Goal: Information Seeking & Learning: Learn about a topic

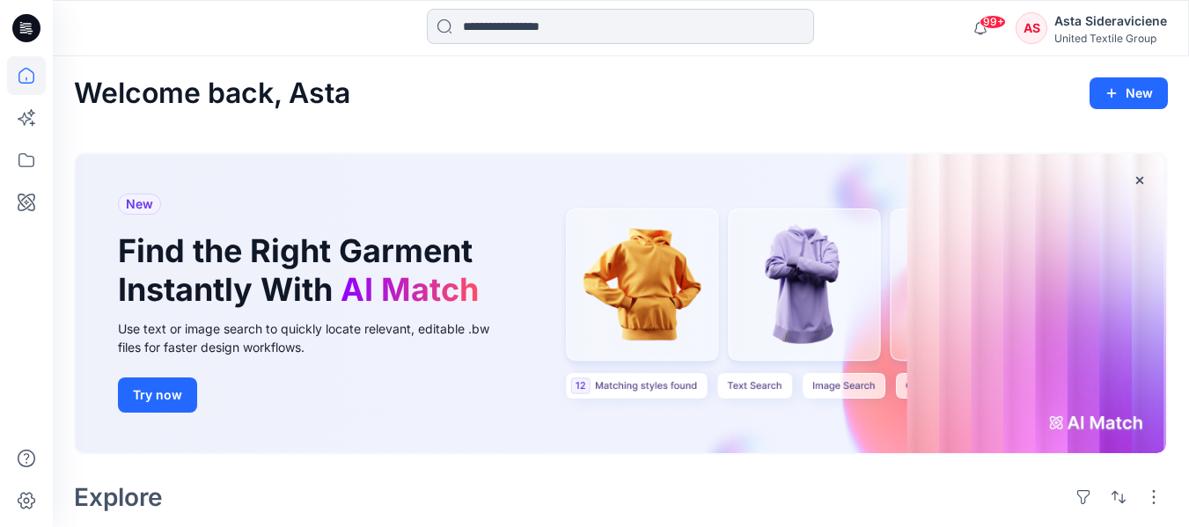
click at [559, 26] on input at bounding box center [620, 26] width 387 height 35
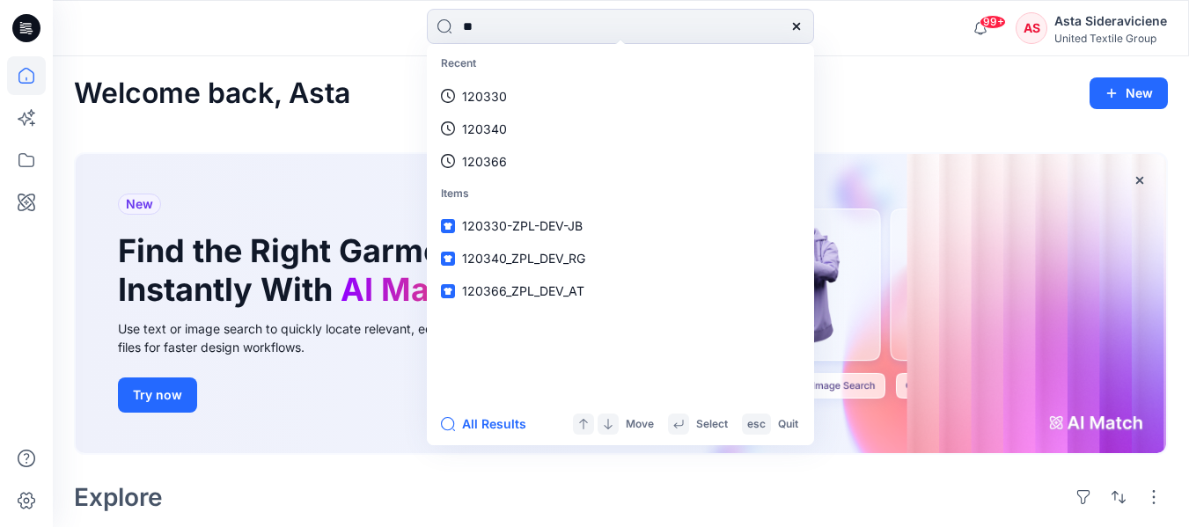
type input "*"
type input "******"
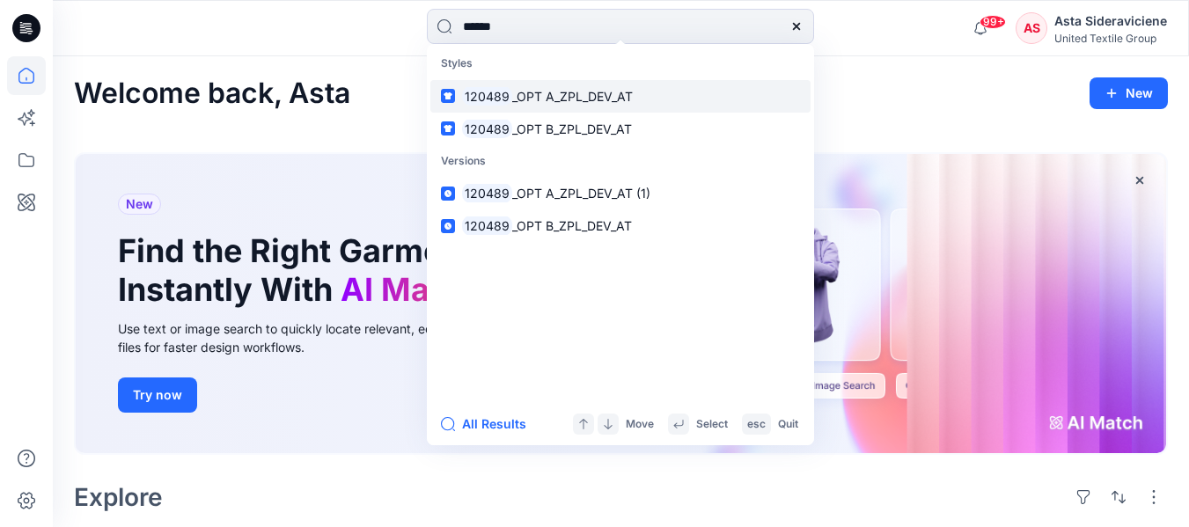
click at [519, 103] on span "_OPT A_ZPL_DEV_AT" at bounding box center [572, 96] width 121 height 15
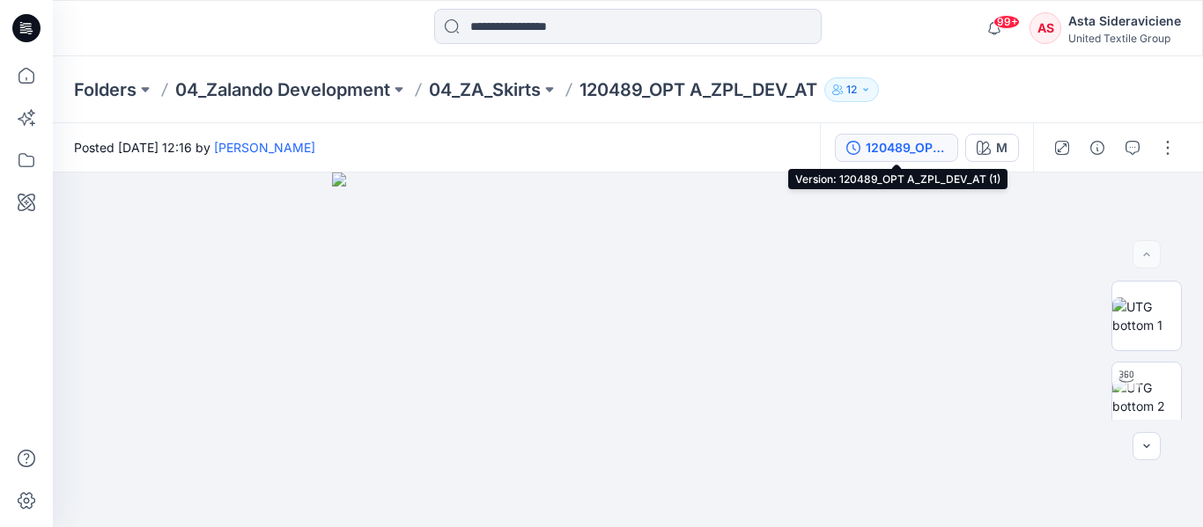
click at [944, 147] on div "120489_OPT A_ZPL_DEV_AT (1)" at bounding box center [905, 147] width 81 height 19
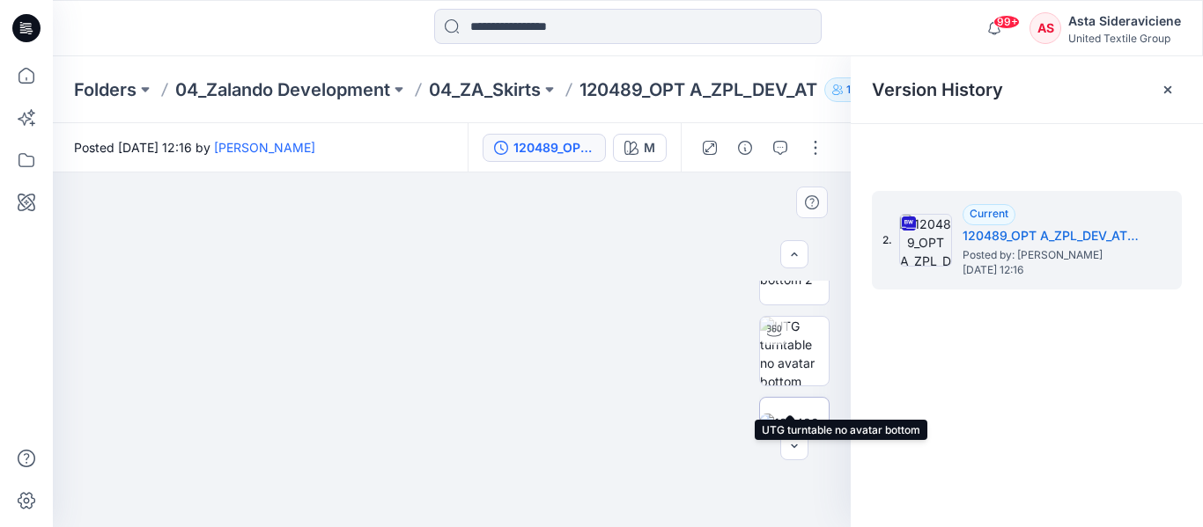
scroll to position [153, 0]
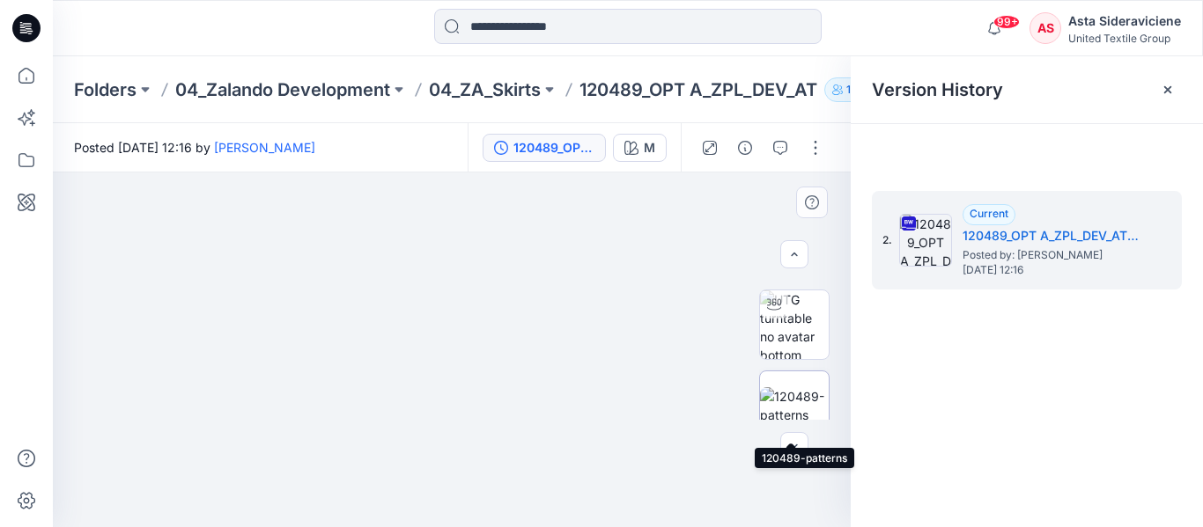
click at [789, 391] on img at bounding box center [794, 405] width 69 height 37
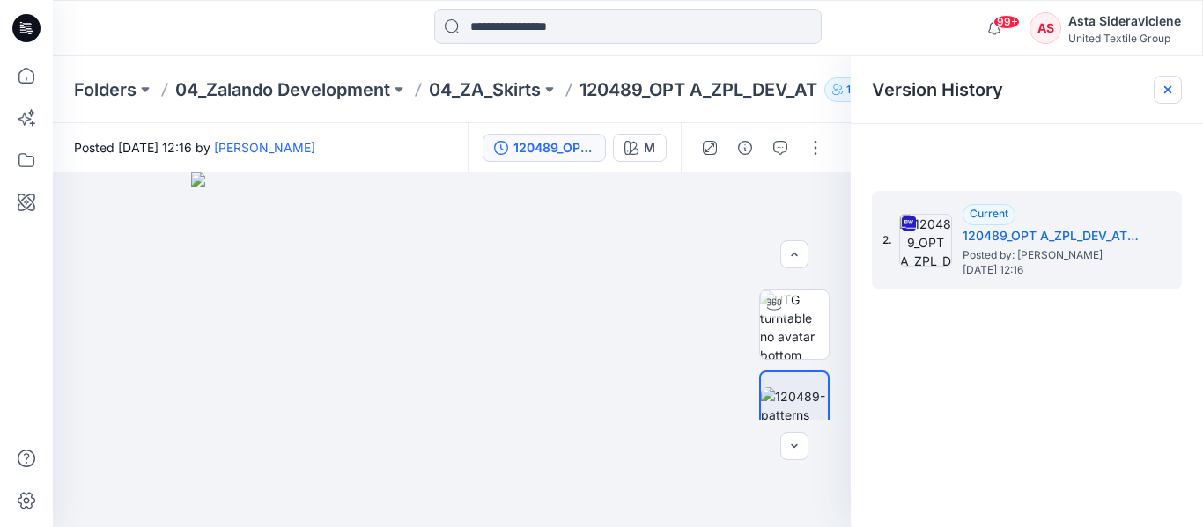
click at [1167, 84] on icon at bounding box center [1167, 90] width 14 height 14
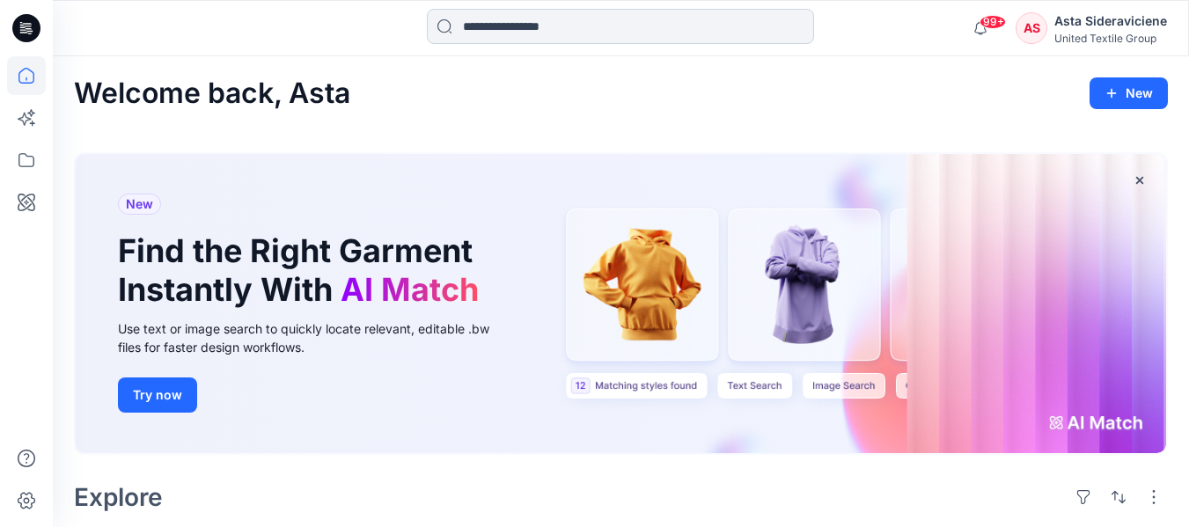
click at [513, 28] on input at bounding box center [620, 26] width 387 height 35
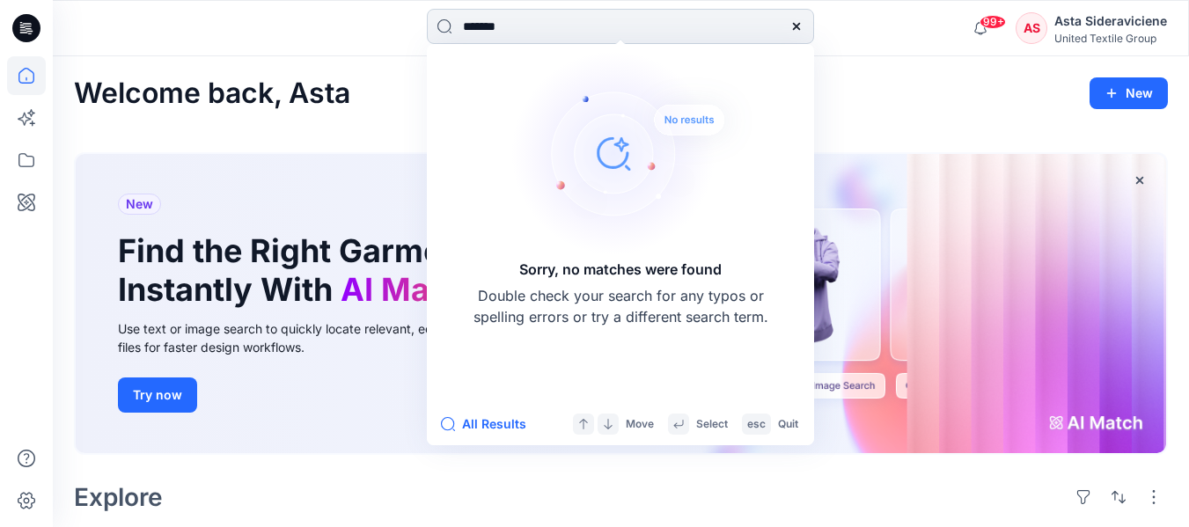
click at [531, 35] on input "*******" at bounding box center [620, 26] width 387 height 35
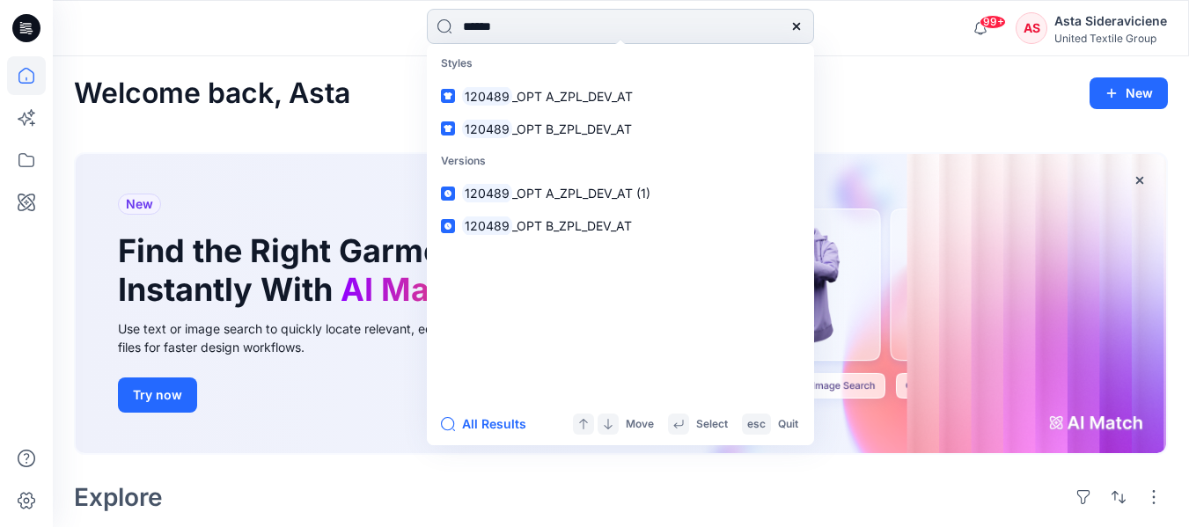
type input "******"
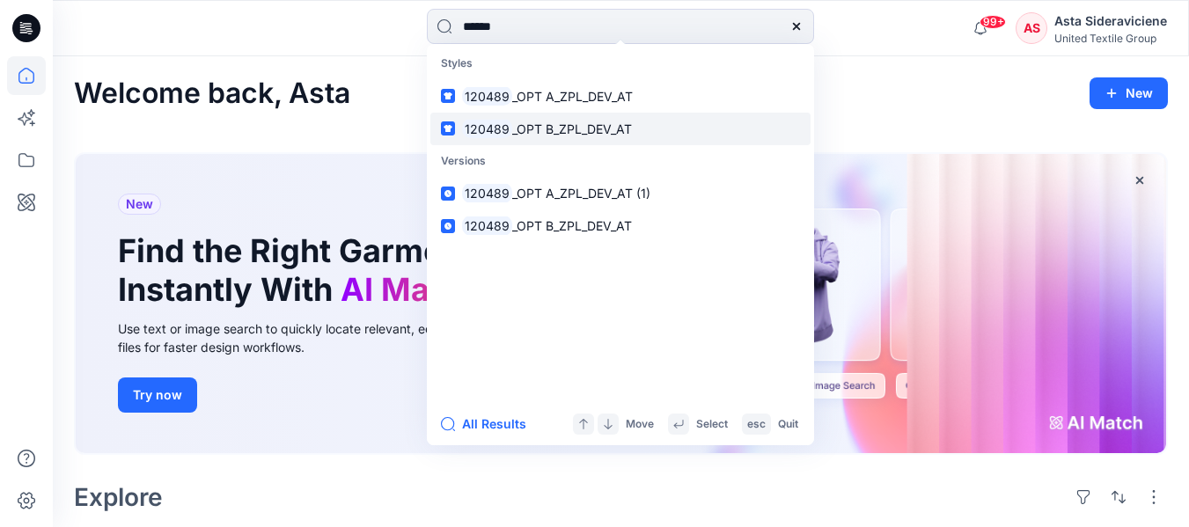
click at [550, 136] on p "120489 _OPT B_ZPL_DEV_AT" at bounding box center [547, 129] width 170 height 18
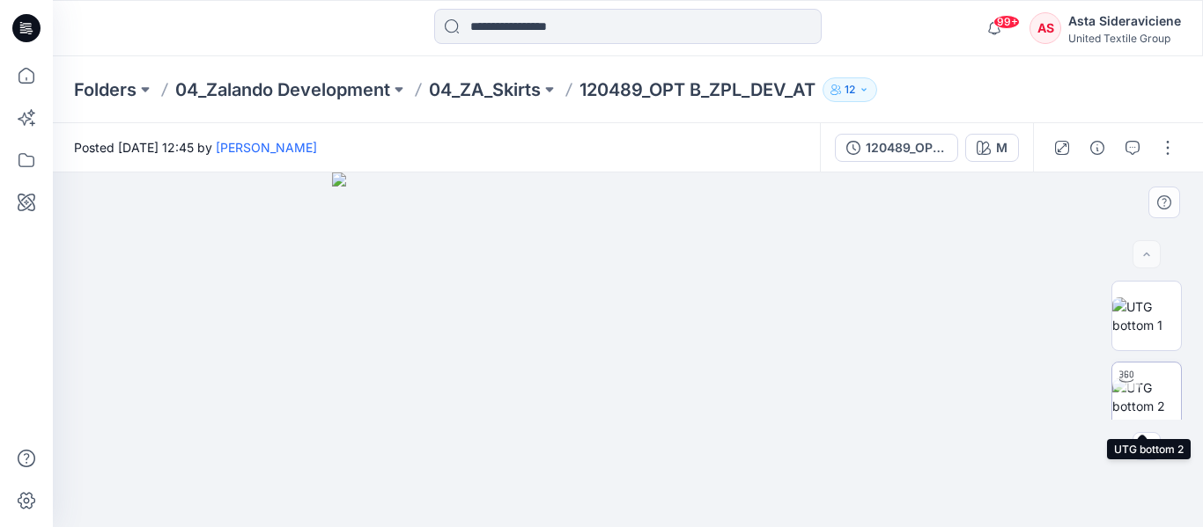
click at [1135, 385] on div at bounding box center [1126, 377] width 28 height 28
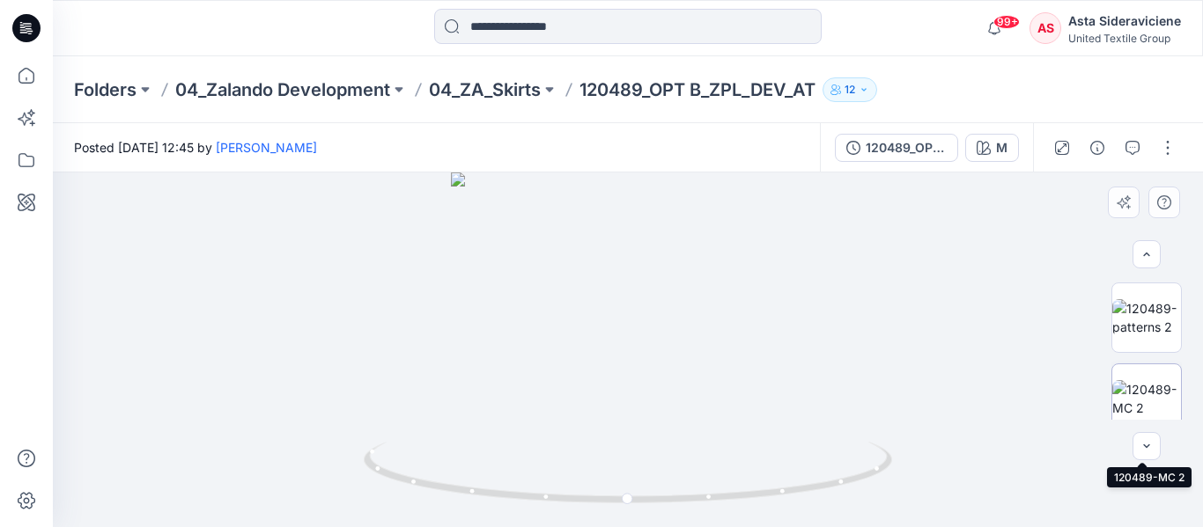
scroll to position [65, 0]
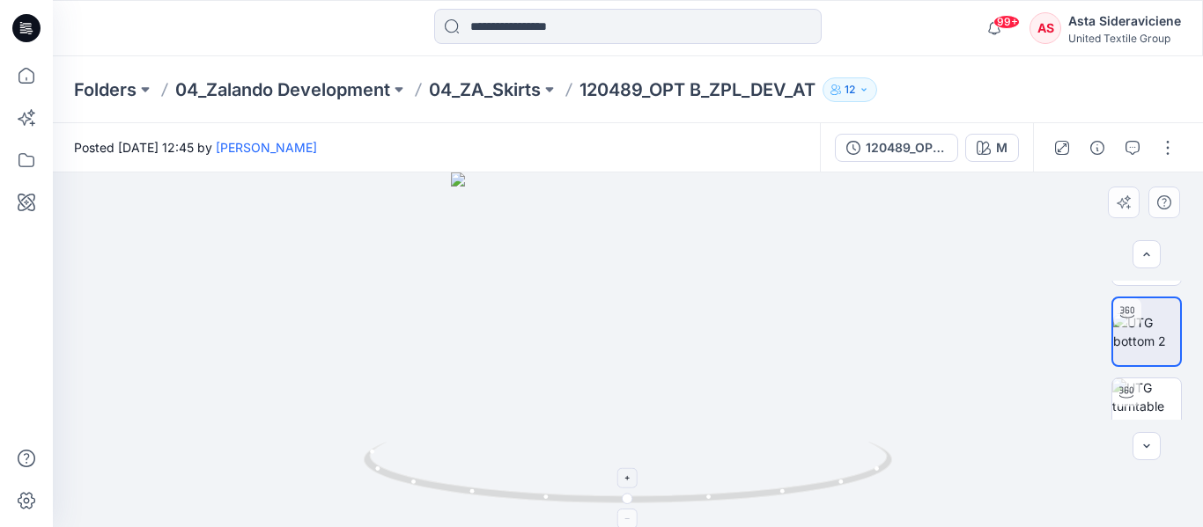
click at [649, 443] on icon at bounding box center [630, 475] width 533 height 66
drag, startPoint x: 631, startPoint y: 499, endPoint x: 877, endPoint y: 503, distance: 245.7
click at [675, 499] on icon at bounding box center [630, 475] width 533 height 66
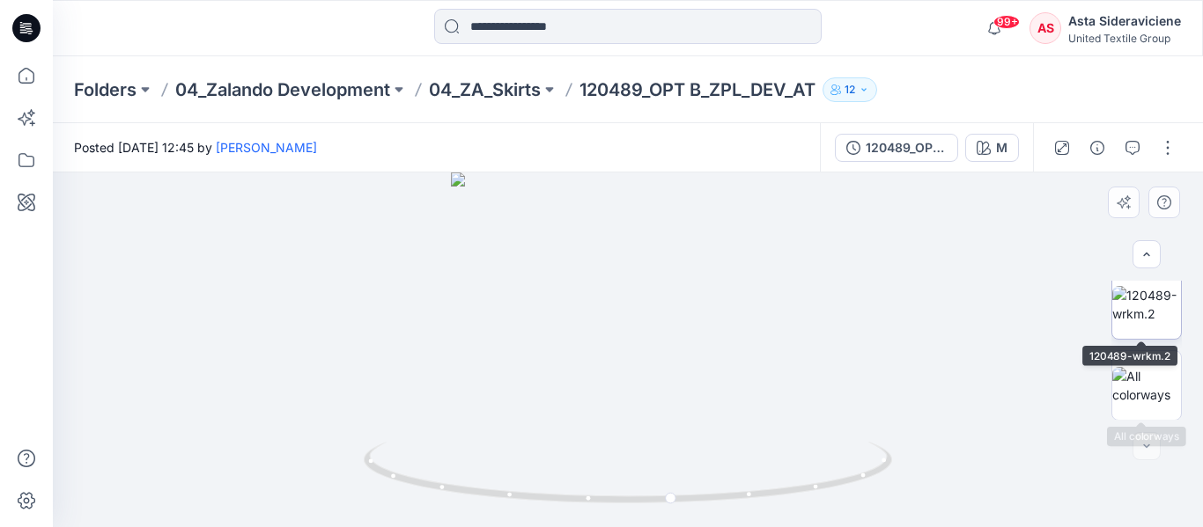
scroll to position [417, 0]
click at [1148, 374] on img at bounding box center [1146, 384] width 69 height 37
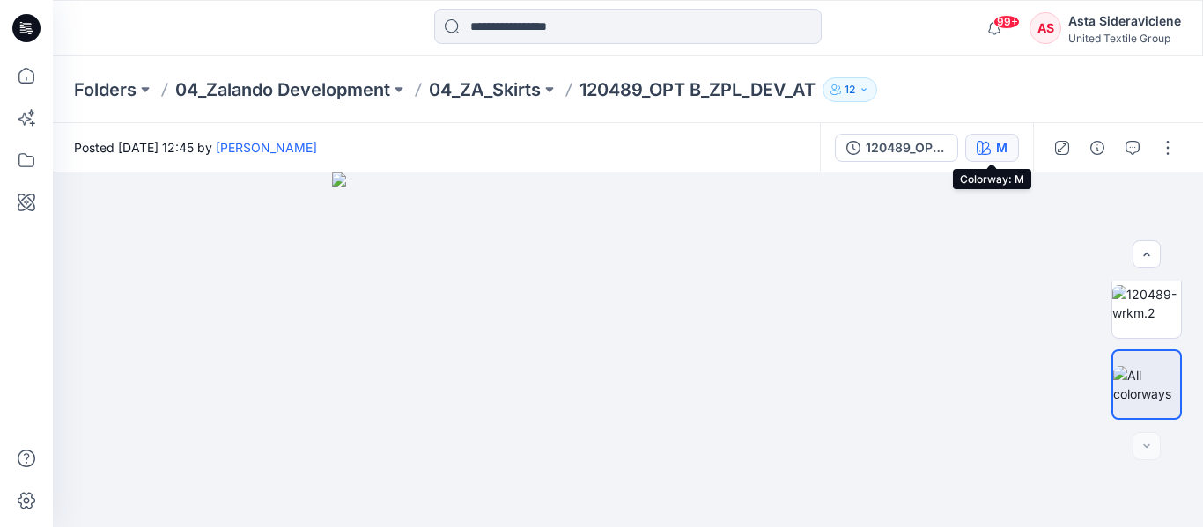
click at [1000, 144] on div "M" at bounding box center [1001, 147] width 11 height 19
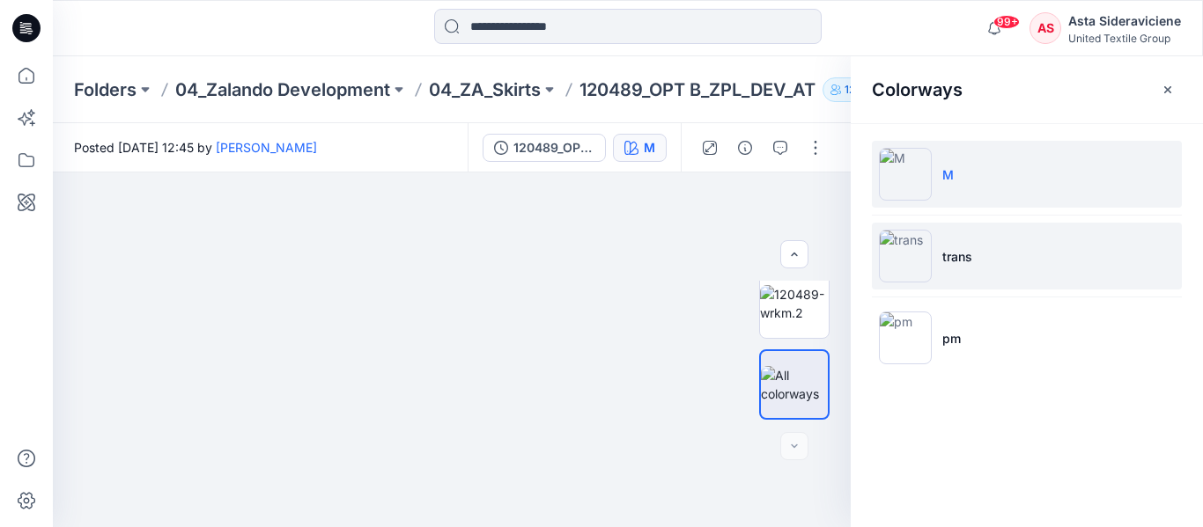
click at [935, 246] on li "trans" at bounding box center [1027, 256] width 310 height 67
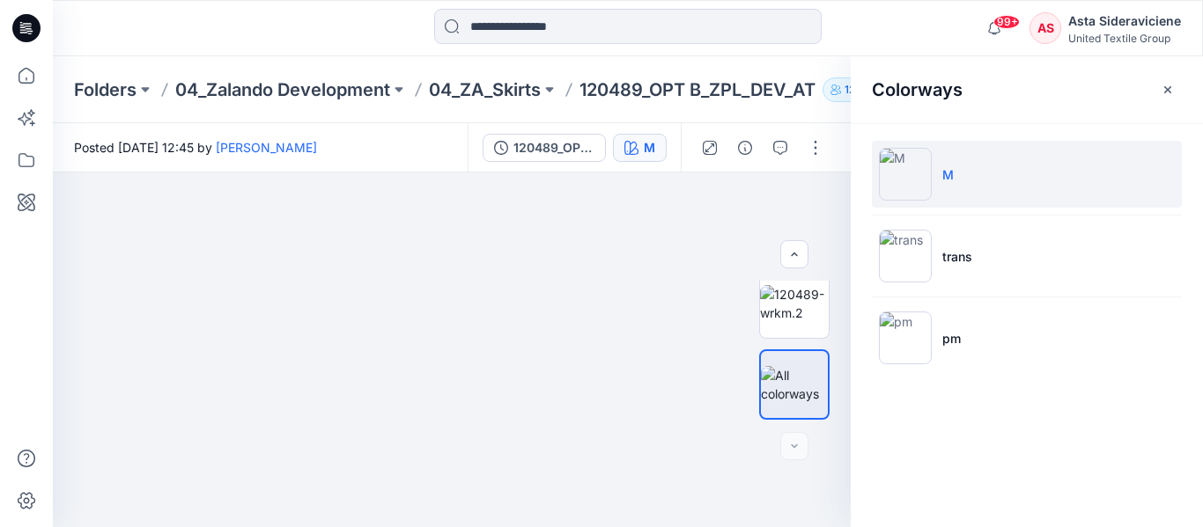
scroll to position [174, 0]
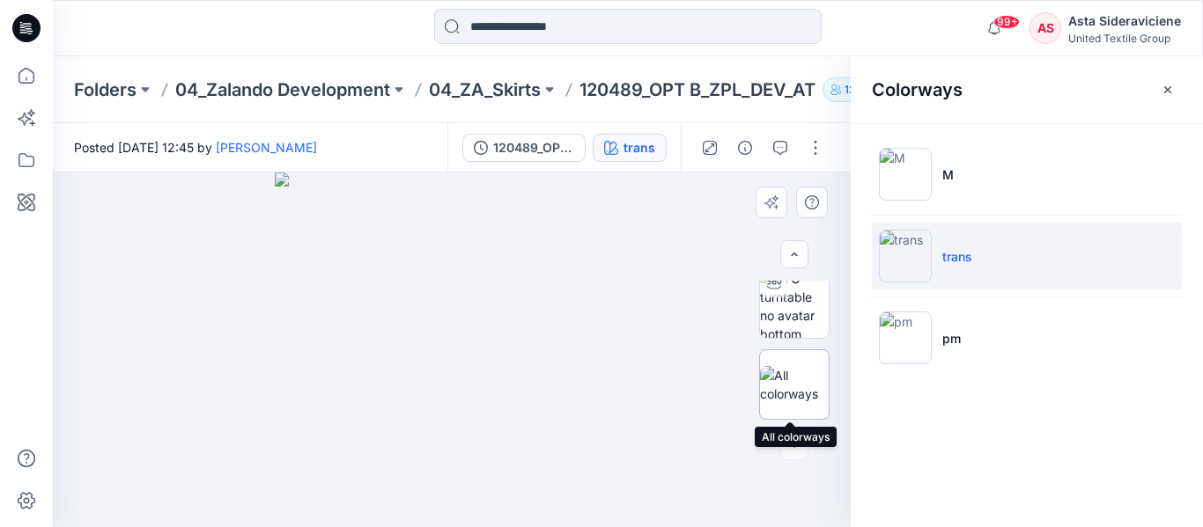
click at [800, 394] on img at bounding box center [794, 384] width 69 height 37
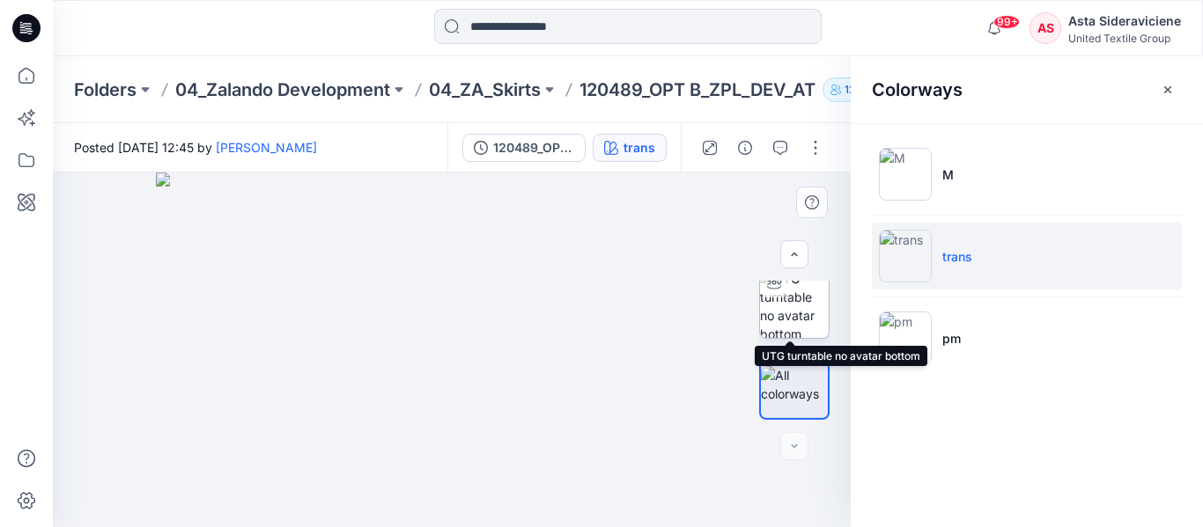
click at [796, 314] on img at bounding box center [794, 303] width 69 height 69
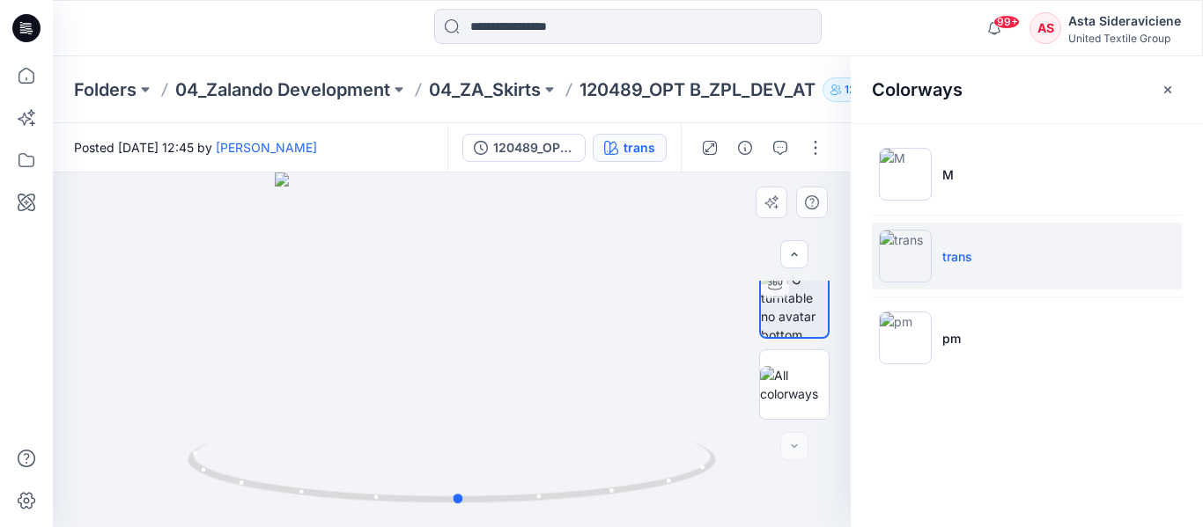
drag, startPoint x: 451, startPoint y: 497, endPoint x: 452, endPoint y: 439, distance: 58.1
click at [455, 439] on div at bounding box center [452, 350] width 798 height 355
click at [1167, 89] on icon "button" at bounding box center [1167, 88] width 7 height 7
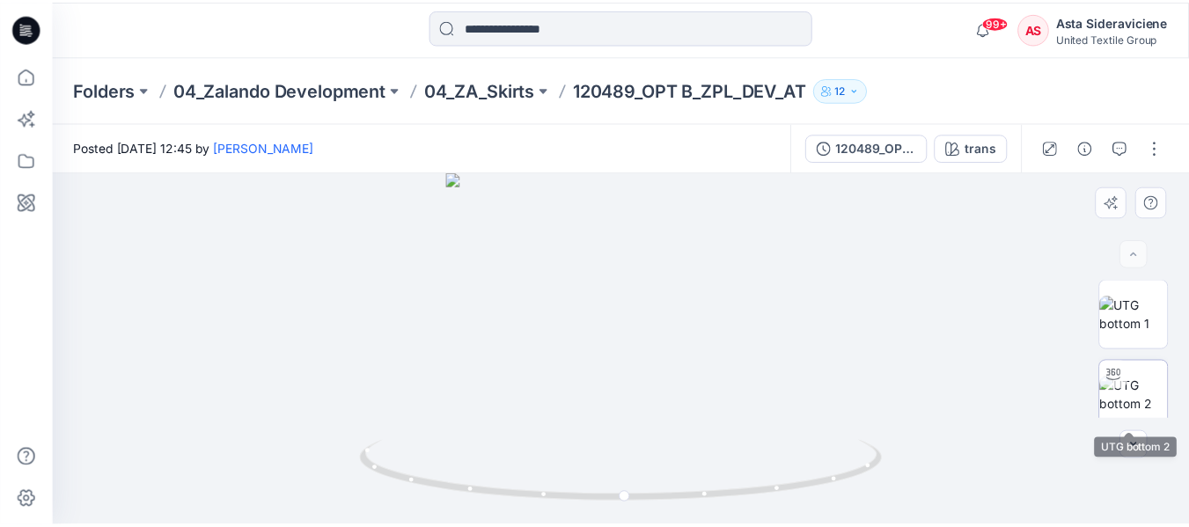
scroll to position [0, 0]
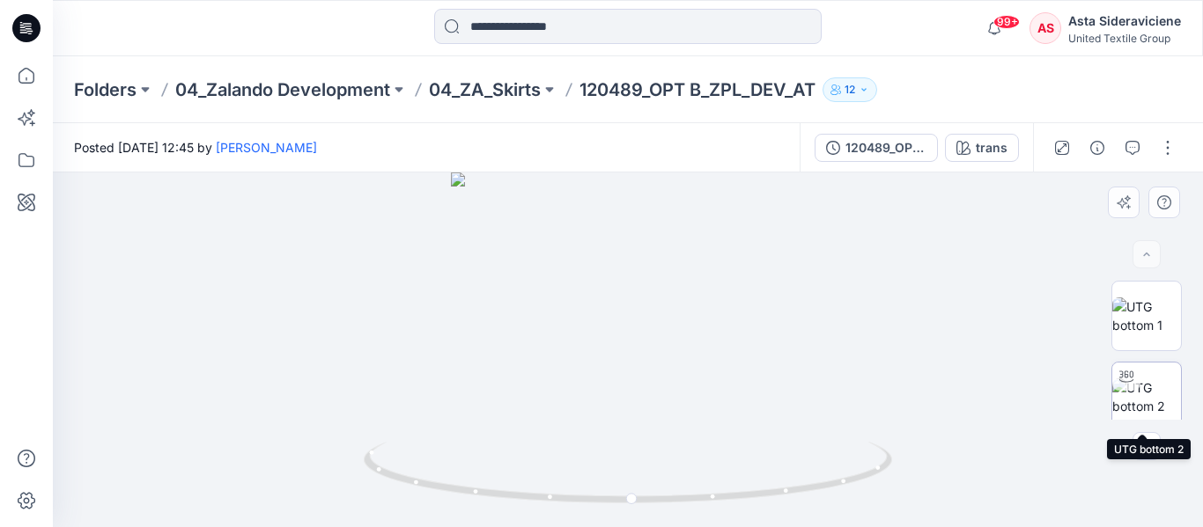
click at [1159, 411] on img at bounding box center [1146, 397] width 69 height 37
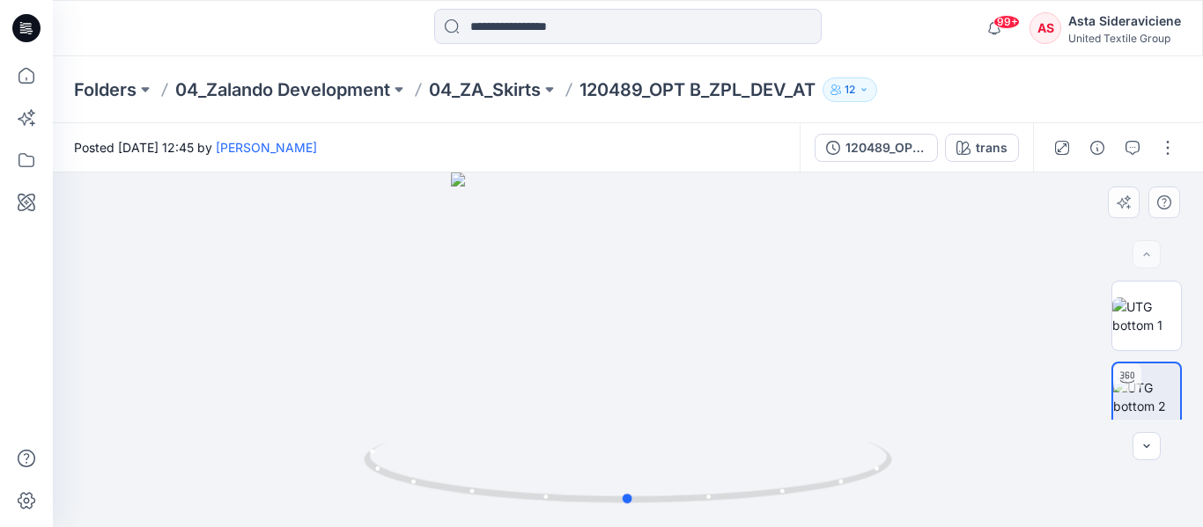
click at [672, 348] on div at bounding box center [628, 350] width 1150 height 355
drag, startPoint x: 666, startPoint y: 283, endPoint x: 686, endPoint y: 538, distance: 256.1
click at [686, 526] on html "99+ Notifications [PERSON_NAME] has updated 120491 ZPL DEV KM with 120491 ZPL D…" at bounding box center [601, 263] width 1203 height 527
drag, startPoint x: 726, startPoint y: 413, endPoint x: 707, endPoint y: 196, distance: 217.4
click at [711, 196] on img at bounding box center [627, 214] width 688 height 627
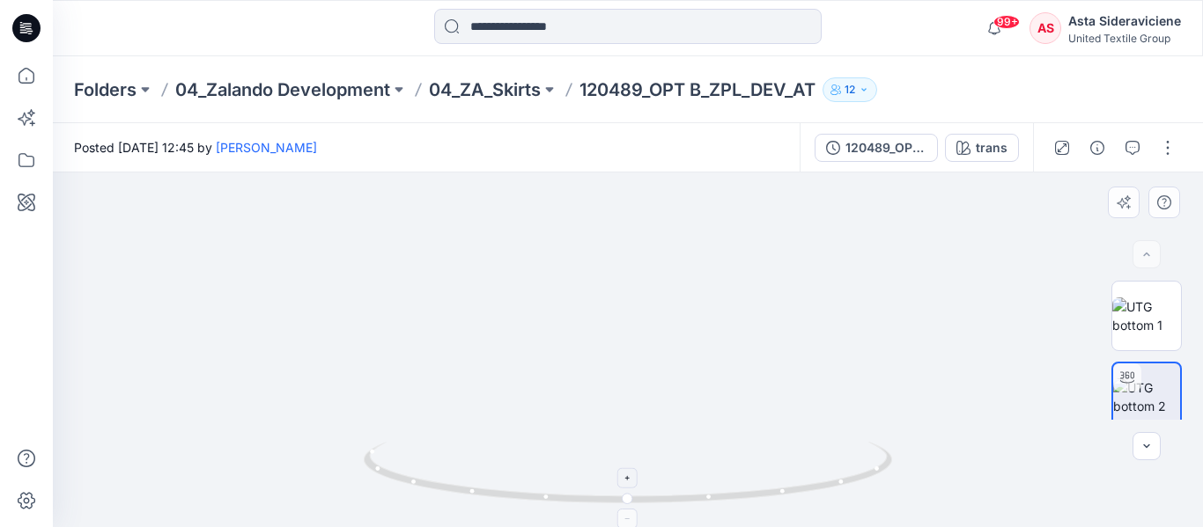
drag, startPoint x: 731, startPoint y: 210, endPoint x: 704, endPoint y: 503, distance: 294.4
click at [704, 503] on div at bounding box center [628, 350] width 1150 height 355
drag, startPoint x: 710, startPoint y: 335, endPoint x: 678, endPoint y: 501, distance: 169.4
click at [678, 501] on div at bounding box center [628, 350] width 1150 height 355
click at [21, 75] on icon at bounding box center [26, 75] width 39 height 39
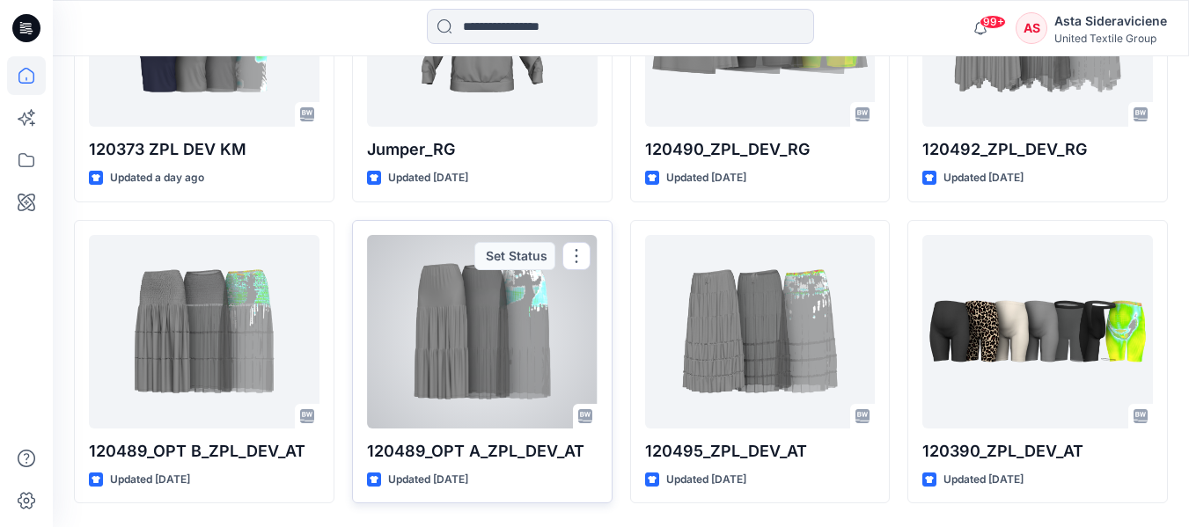
scroll to position [1029, 0]
